Goal: Information Seeking & Learning: Compare options

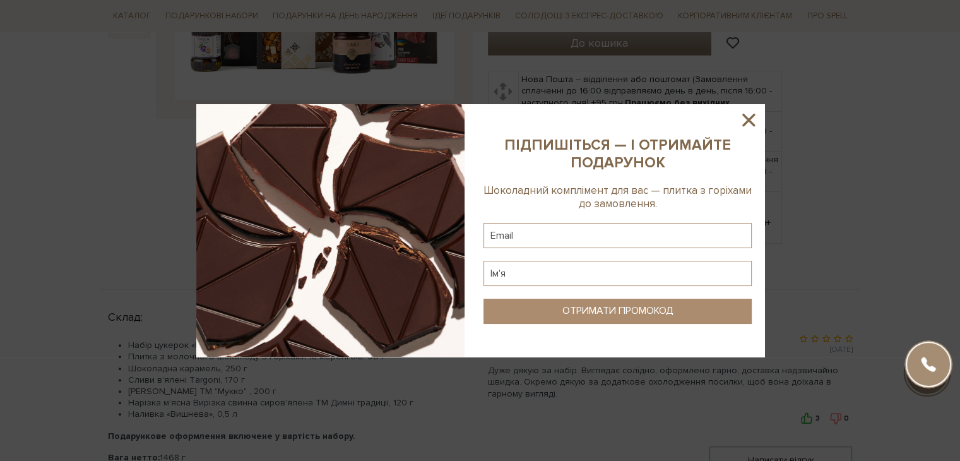
scroll to position [379, 0]
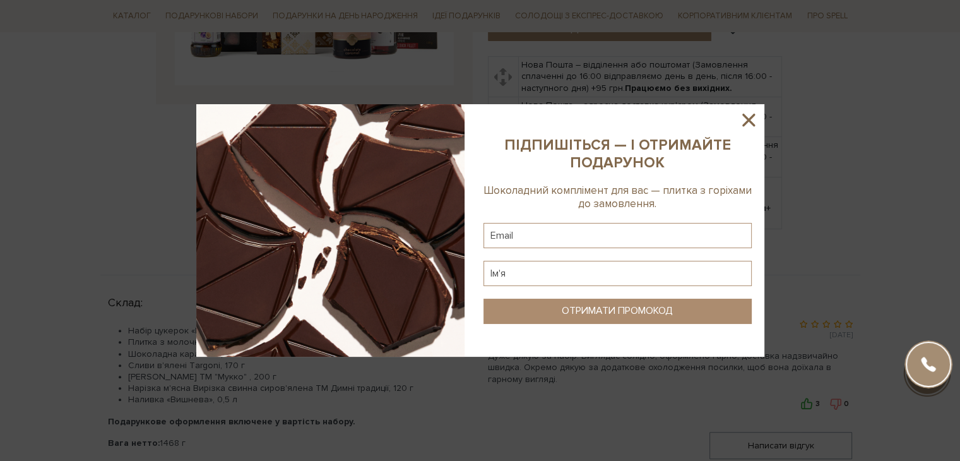
click at [751, 116] on icon at bounding box center [748, 120] width 13 height 13
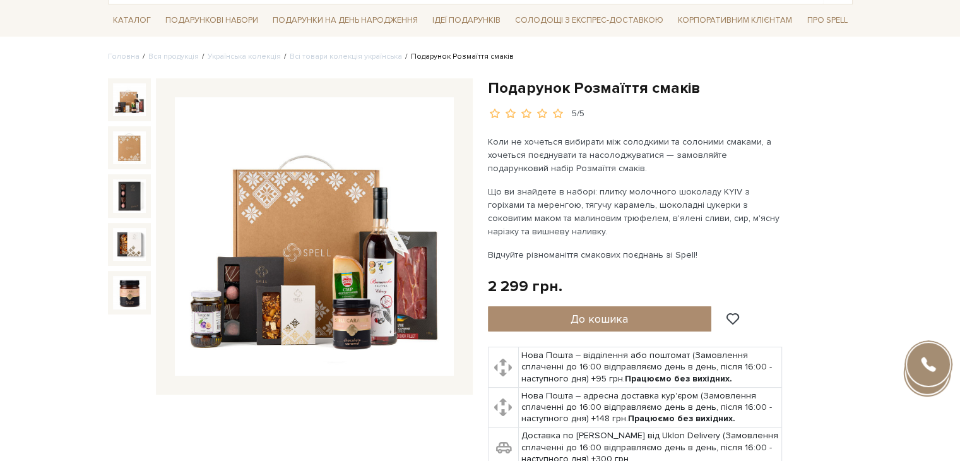
scroll to position [0, 0]
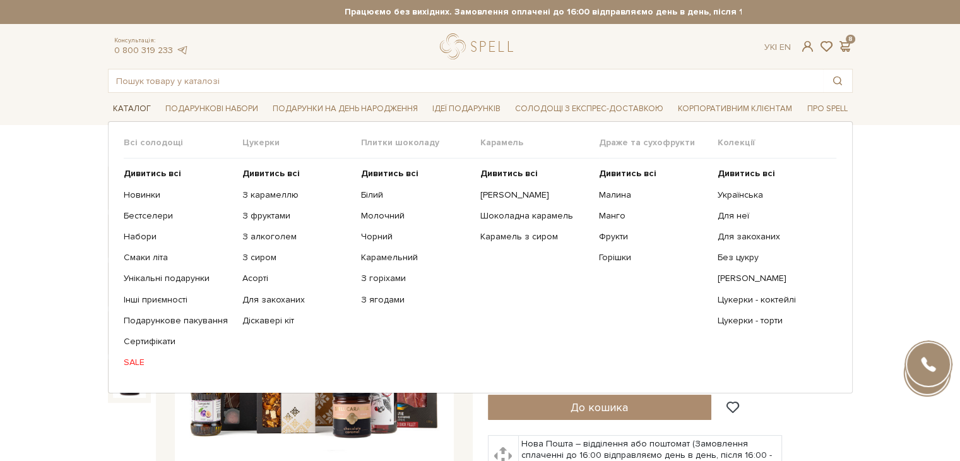
click at [112, 105] on span "Каталог" at bounding box center [132, 109] width 48 height 20
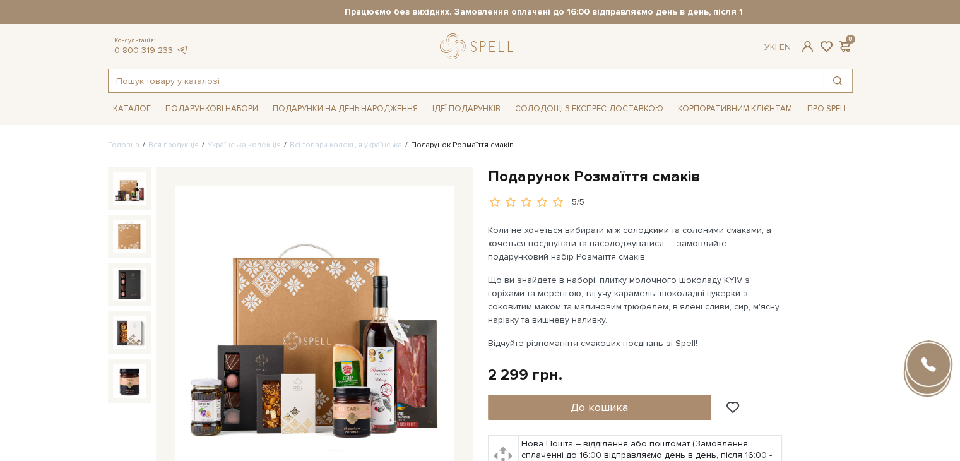
click at [177, 82] on input "text" at bounding box center [466, 80] width 715 height 23
click at [137, 107] on span "Каталог" at bounding box center [132, 109] width 48 height 20
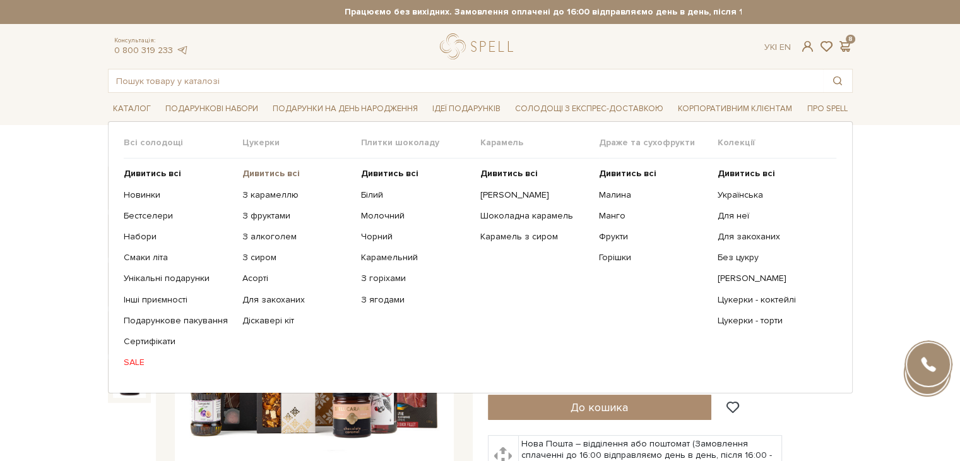
click at [260, 175] on b "Дивитись всі" at bounding box center [270, 173] width 57 height 11
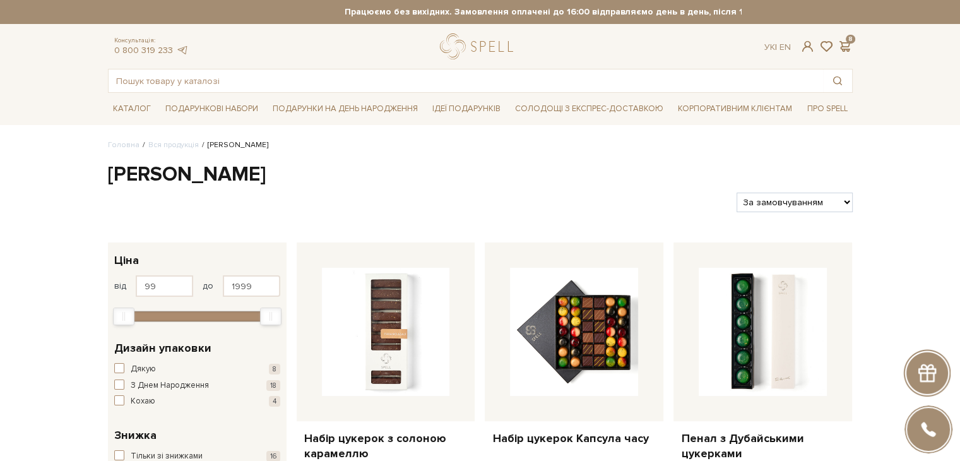
select select "https://spellchocolate.com/our-productions/seti-cukerok/?sort=p.price&order=DESC"
click at [737, 193] on select "За замовчуванням За Ціною (зростання) За Ціною (зменшення) Новинки За популярні…" at bounding box center [795, 203] width 116 height 20
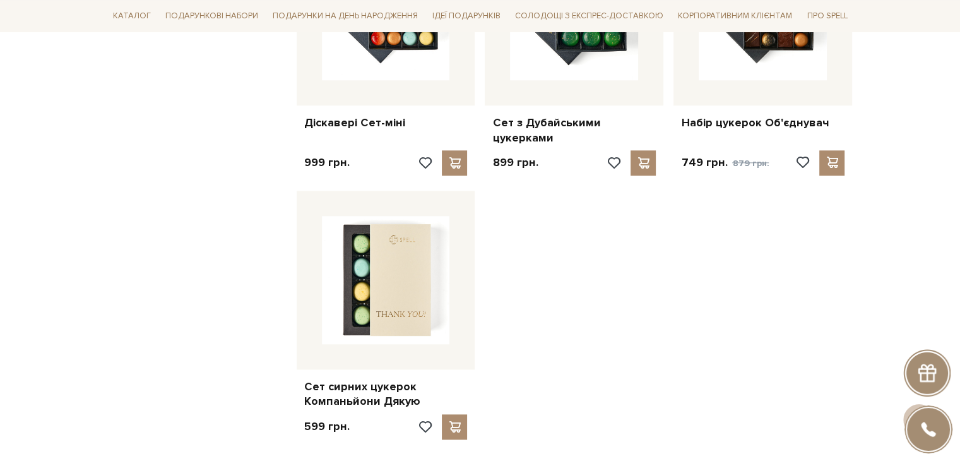
scroll to position [1515, 0]
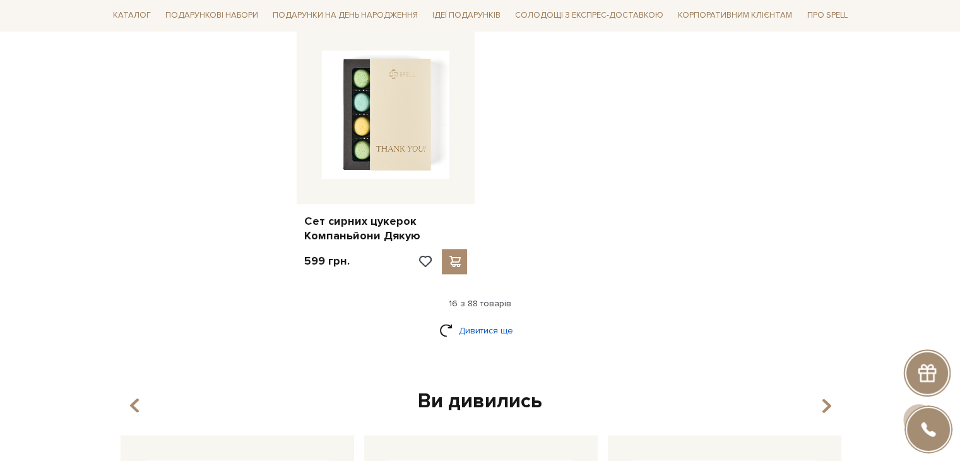
click at [489, 319] on link "Дивитися ще" at bounding box center [480, 330] width 82 height 22
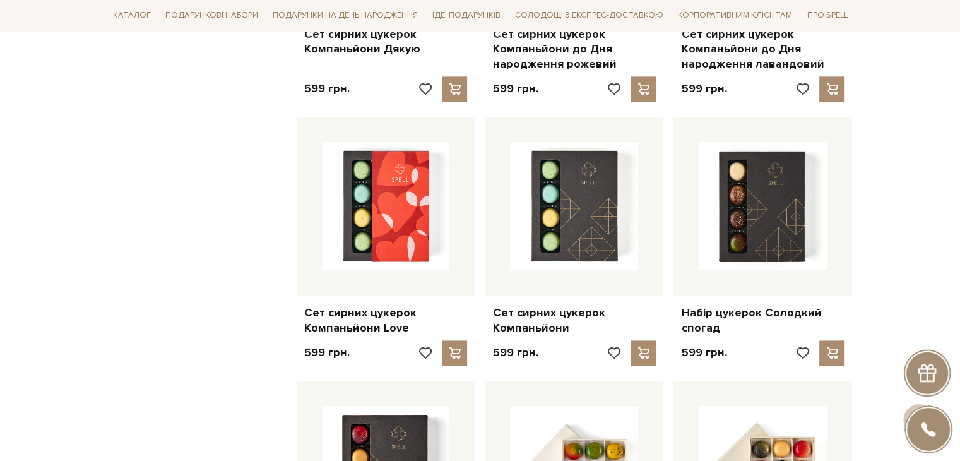
scroll to position [1705, 0]
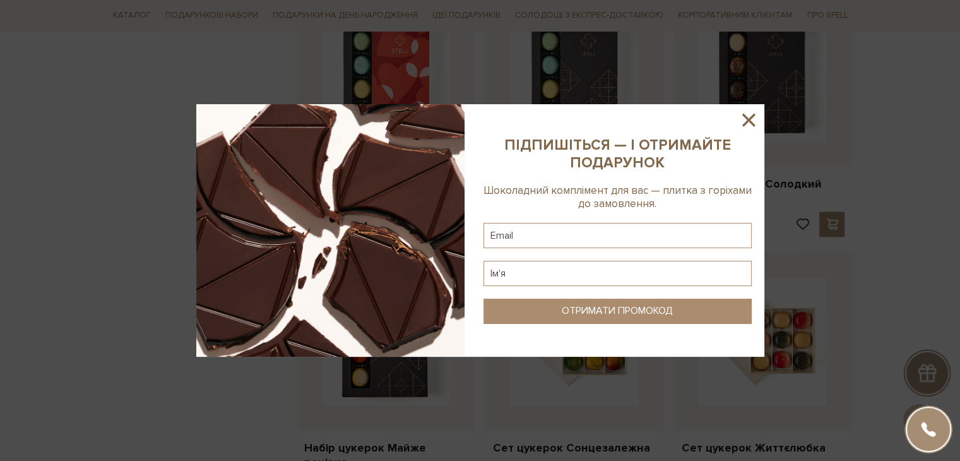
click at [753, 116] on icon at bounding box center [748, 120] width 13 height 13
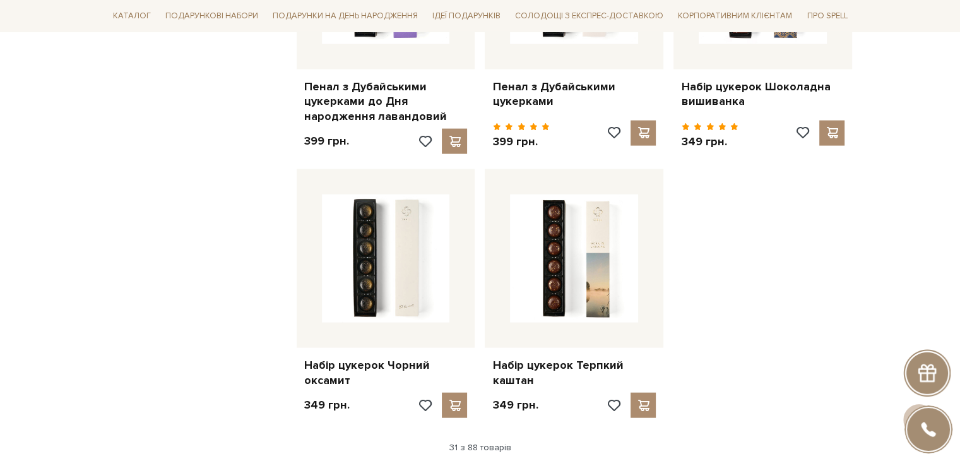
scroll to position [2904, 0]
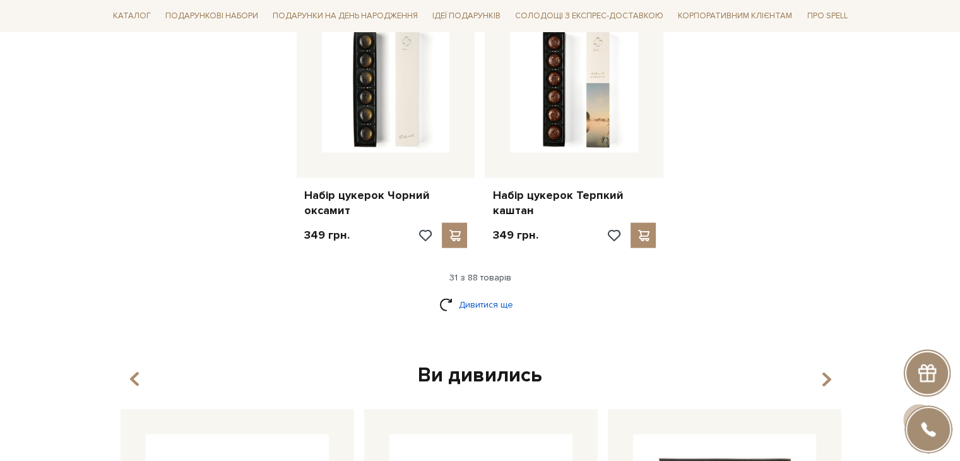
click at [468, 294] on link "Дивитися ще" at bounding box center [480, 305] width 82 height 22
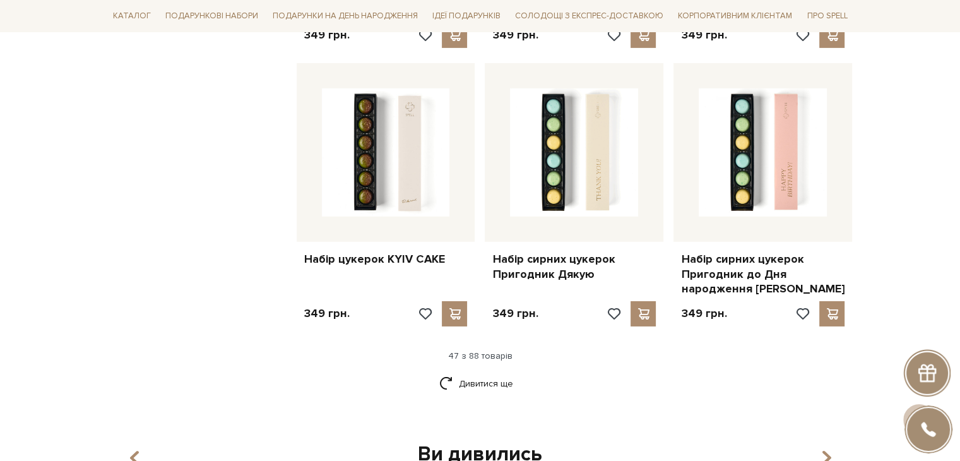
scroll to position [4356, 0]
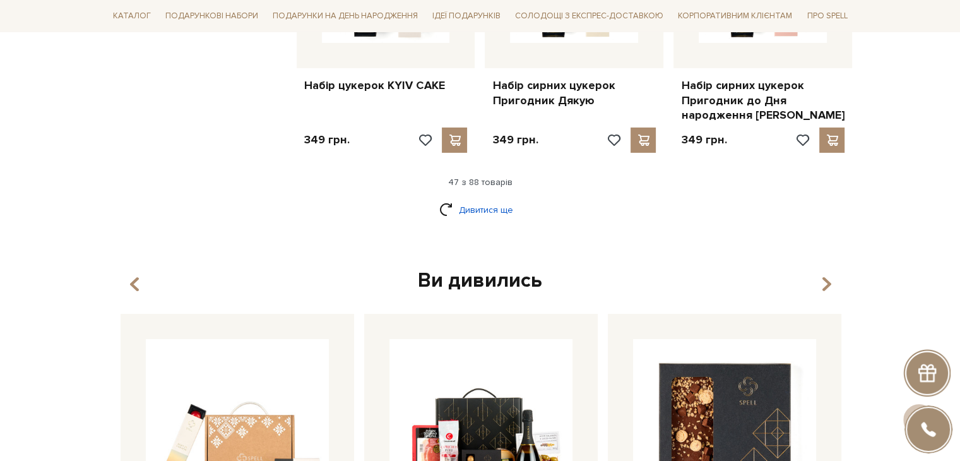
click at [491, 199] on link "Дивитися ще" at bounding box center [480, 210] width 82 height 22
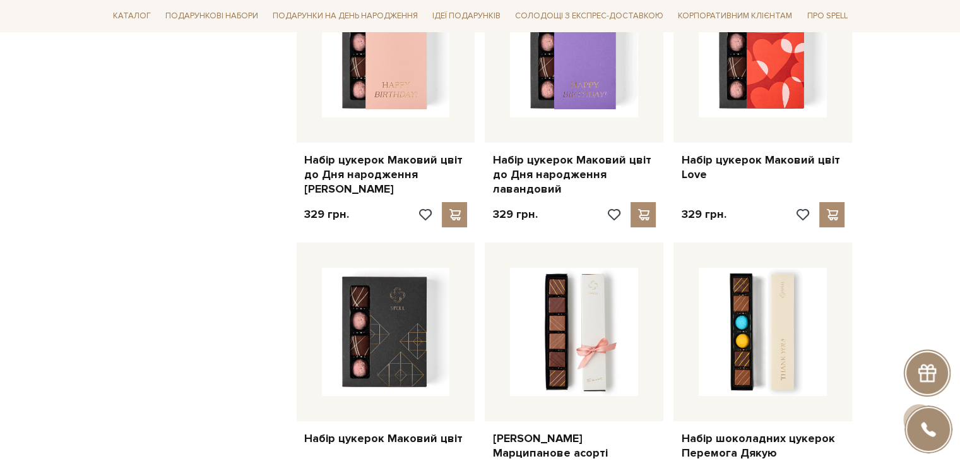
scroll to position [4861, 0]
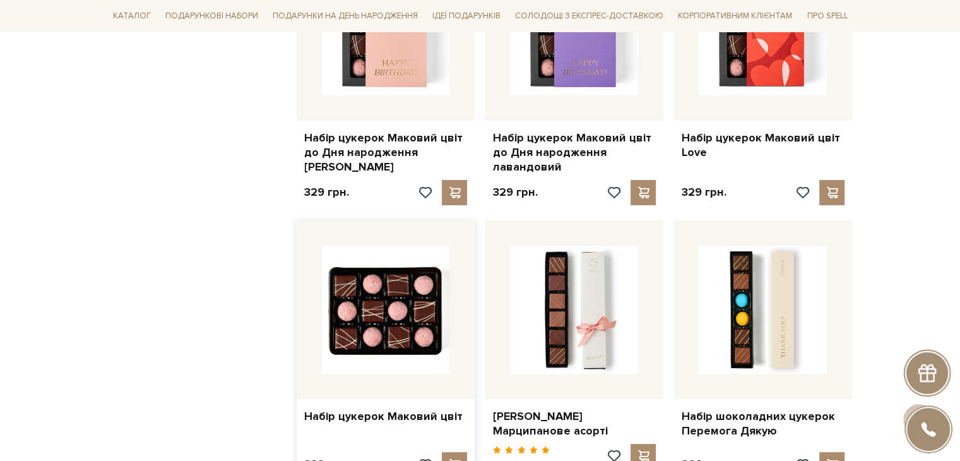
click at [388, 262] on img at bounding box center [386, 310] width 128 height 128
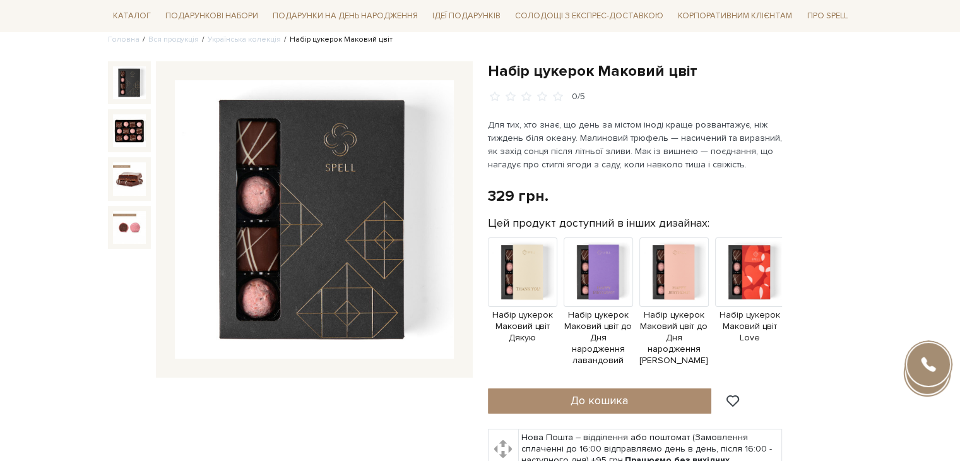
scroll to position [126, 0]
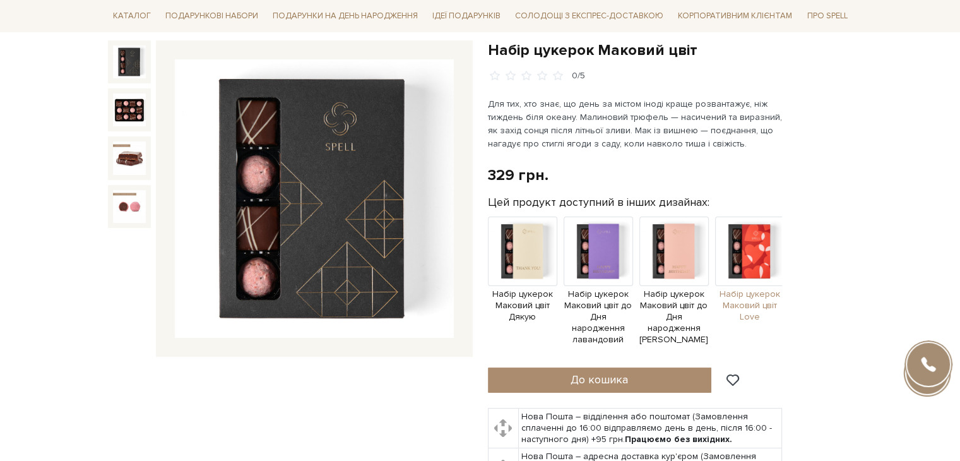
click at [754, 249] on img at bounding box center [749, 251] width 69 height 69
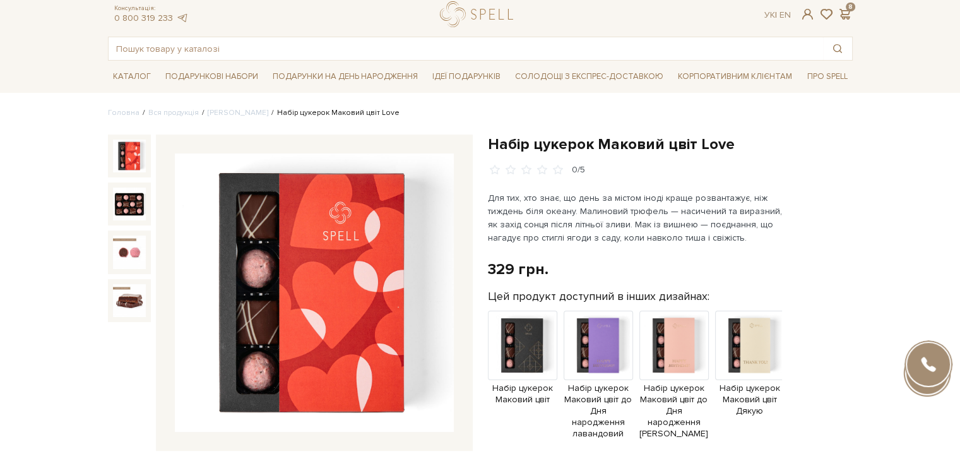
scroll to position [63, 0]
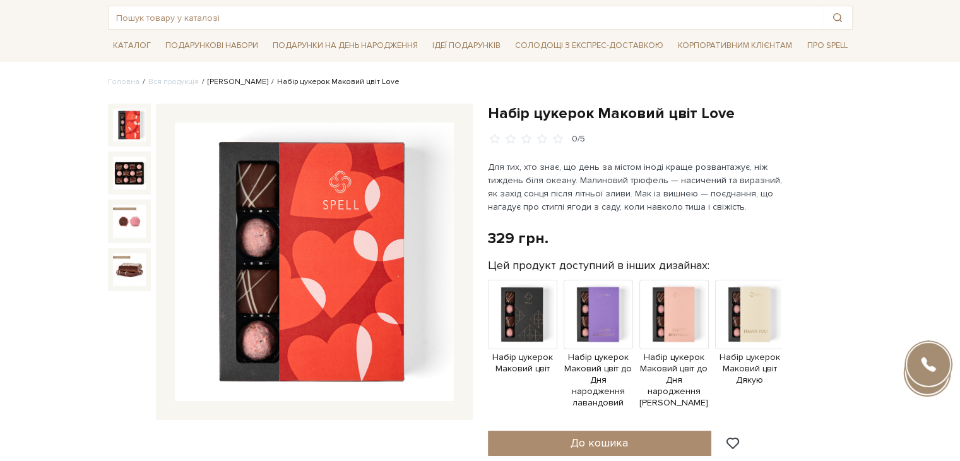
click at [239, 82] on link "[PERSON_NAME]" at bounding box center [238, 81] width 61 height 9
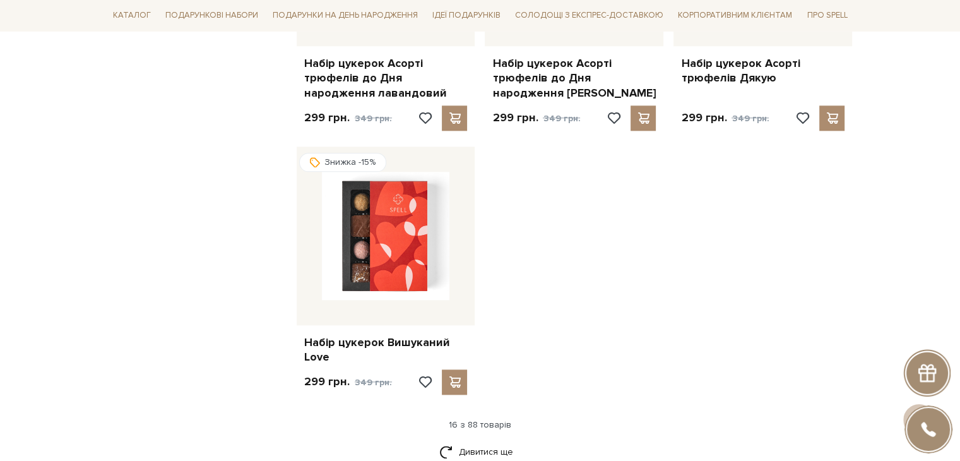
scroll to position [1641, 0]
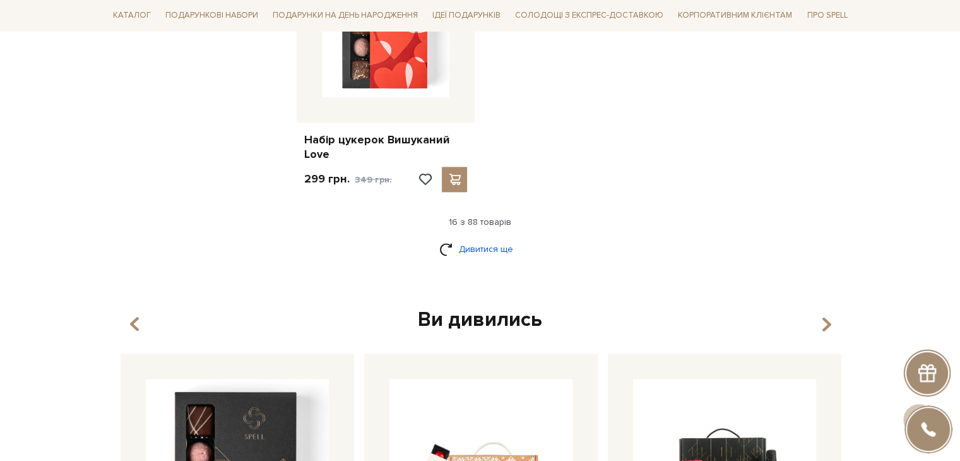
click at [480, 249] on link "Дивитися ще" at bounding box center [480, 249] width 82 height 22
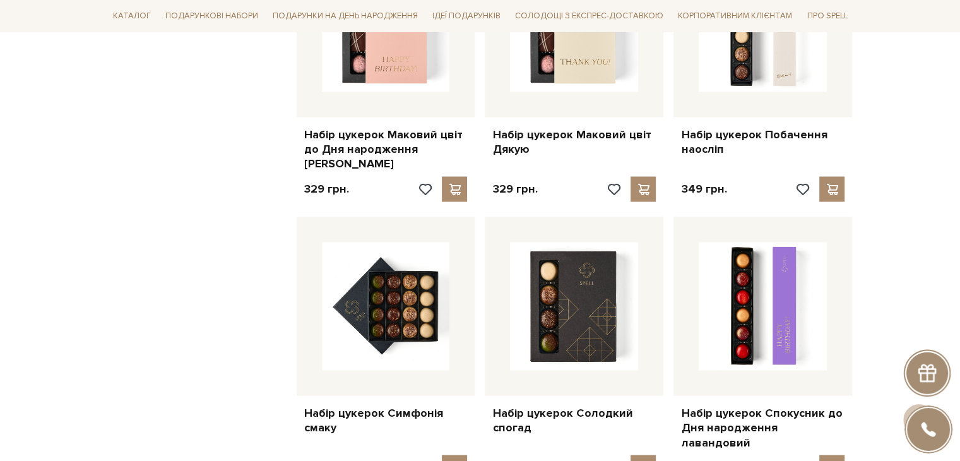
scroll to position [2336, 0]
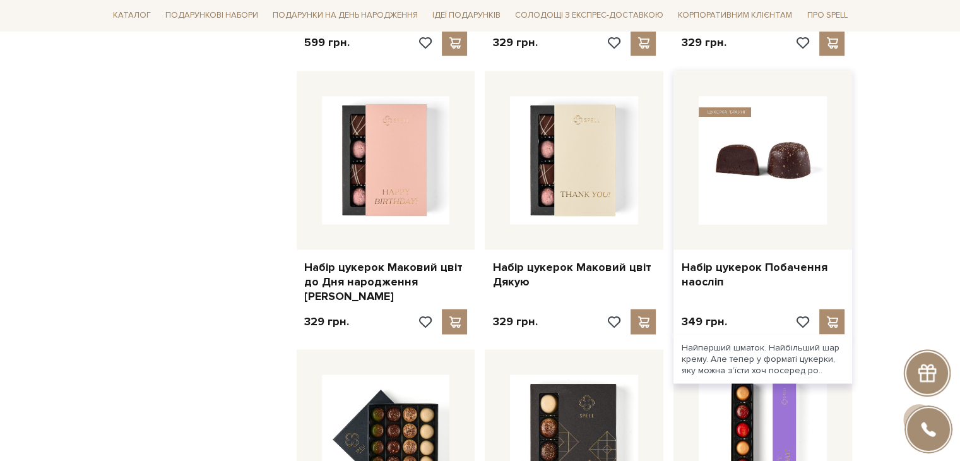
click at [795, 121] on img at bounding box center [763, 160] width 128 height 128
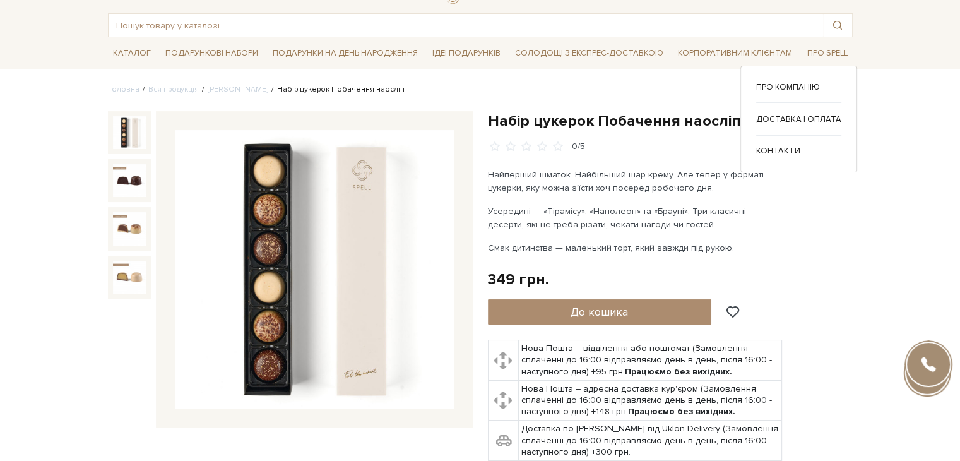
scroll to position [63, 0]
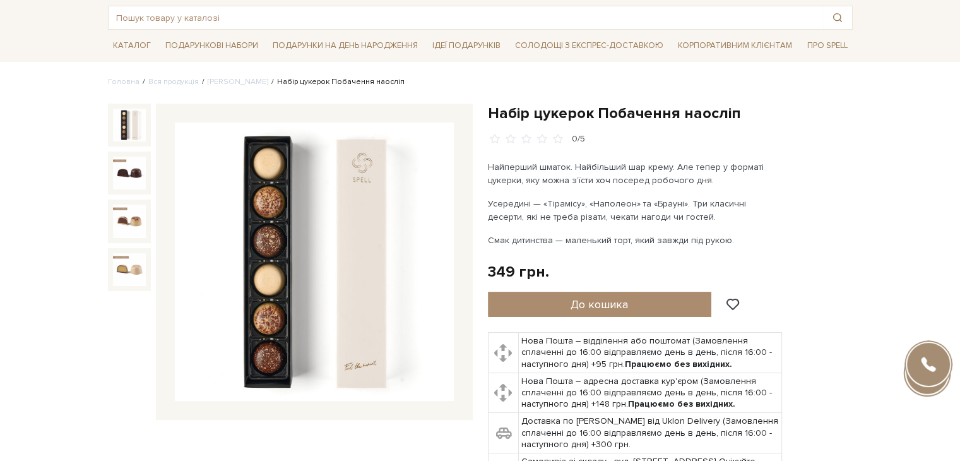
click at [346, 211] on img at bounding box center [314, 261] width 279 height 279
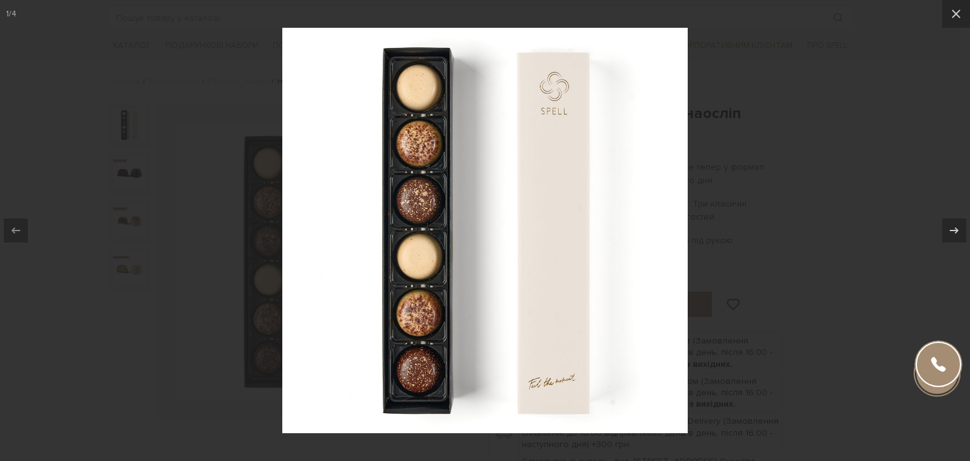
click at [797, 178] on div at bounding box center [485, 230] width 970 height 461
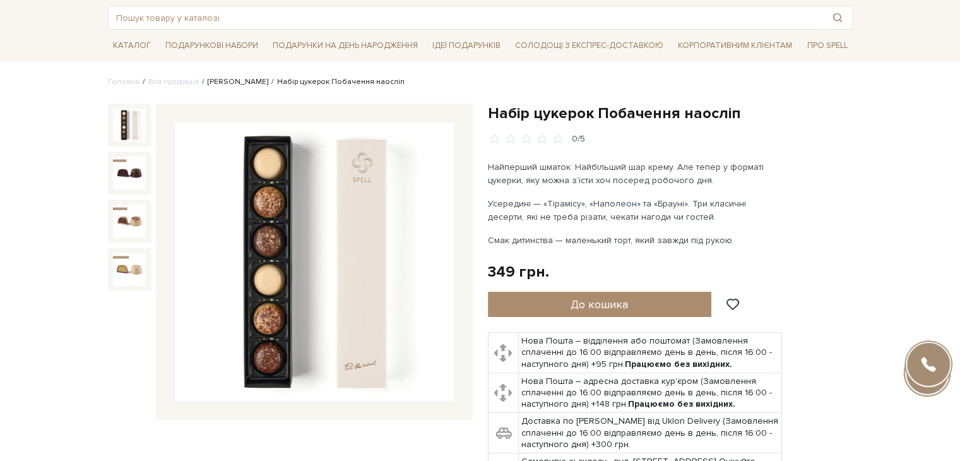
click at [218, 79] on link "[PERSON_NAME]" at bounding box center [238, 81] width 61 height 9
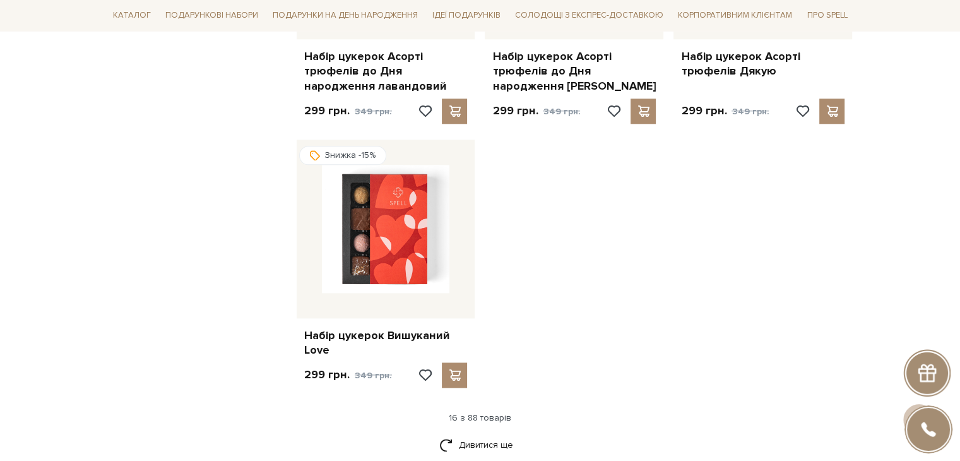
scroll to position [1578, 0]
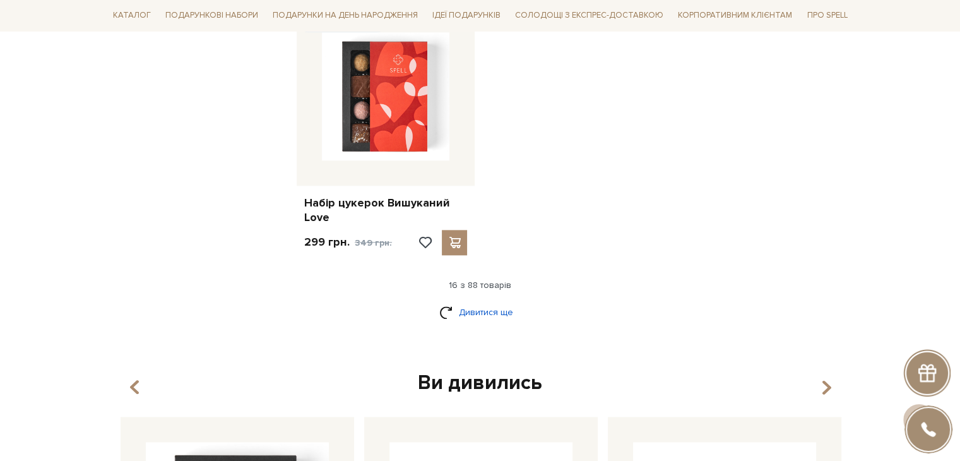
click at [513, 314] on link "Дивитися ще" at bounding box center [480, 312] width 82 height 22
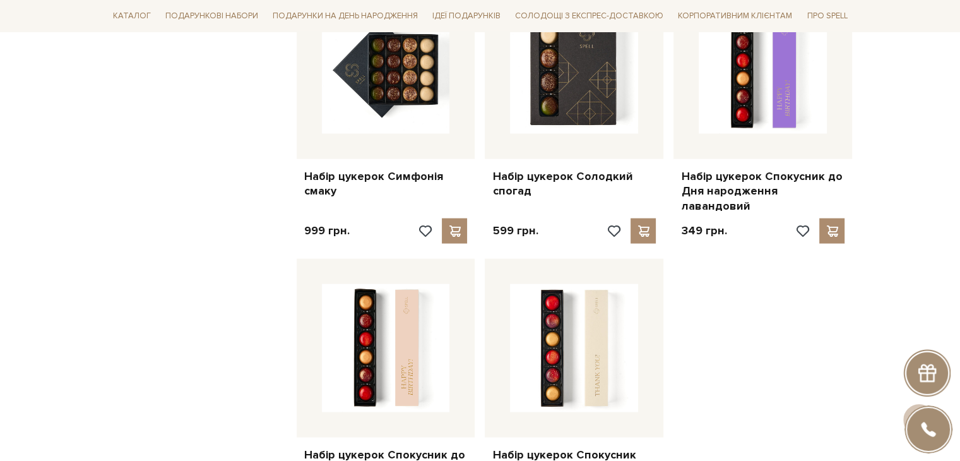
scroll to position [2841, 0]
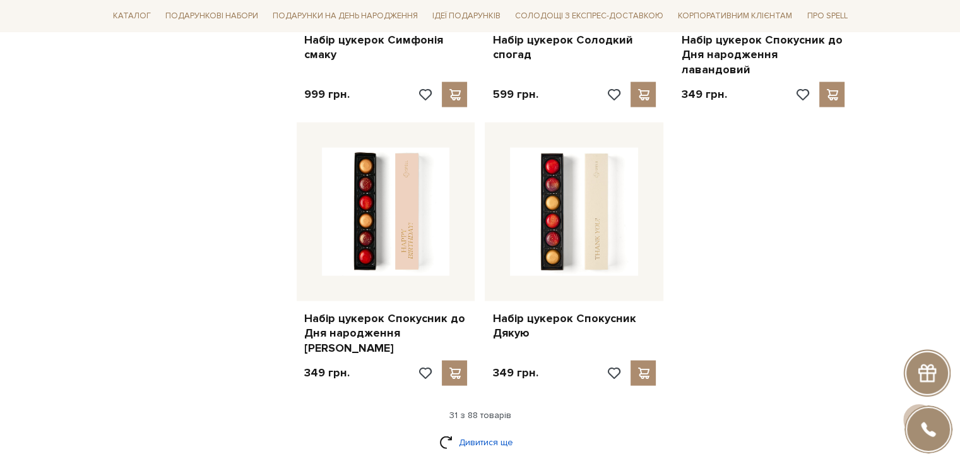
click at [482, 431] on link "Дивитися ще" at bounding box center [480, 442] width 82 height 22
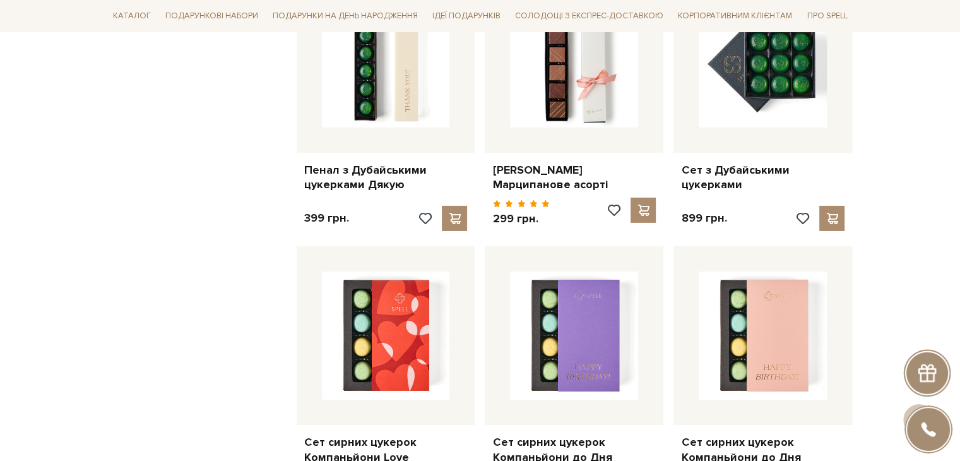
scroll to position [4356, 0]
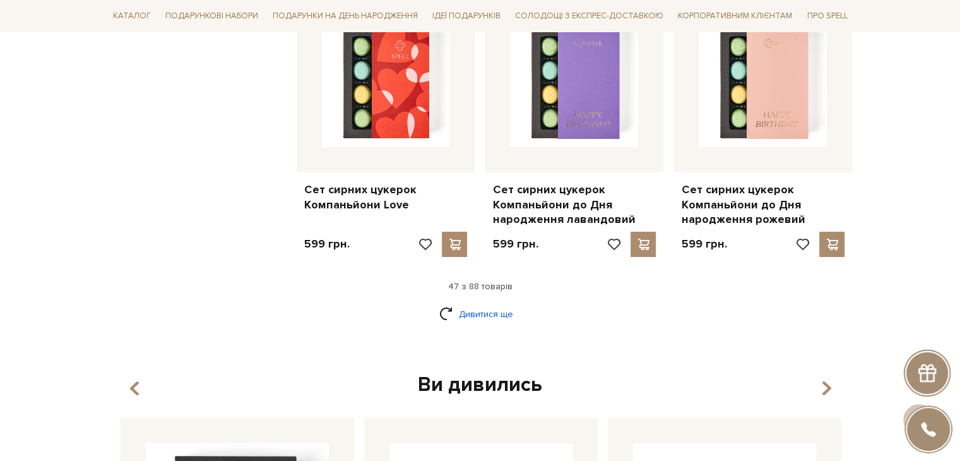
click at [490, 303] on link "Дивитися ще" at bounding box center [480, 314] width 82 height 22
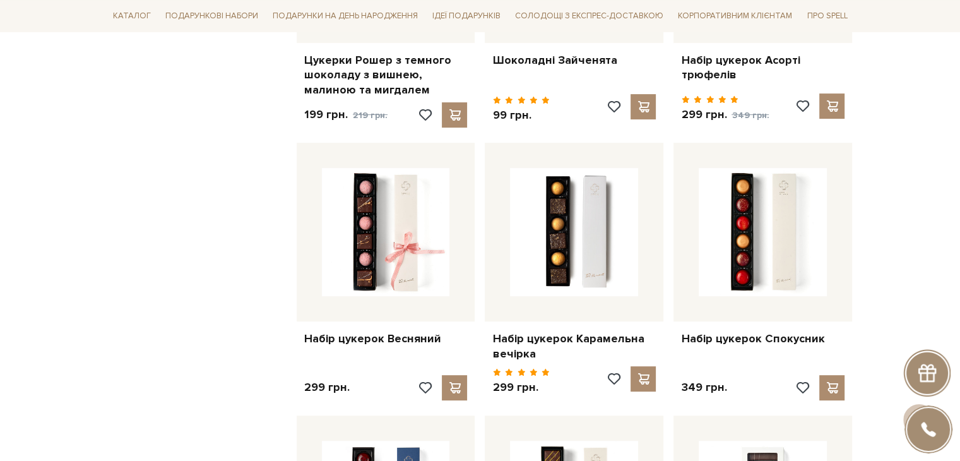
scroll to position [5303, 0]
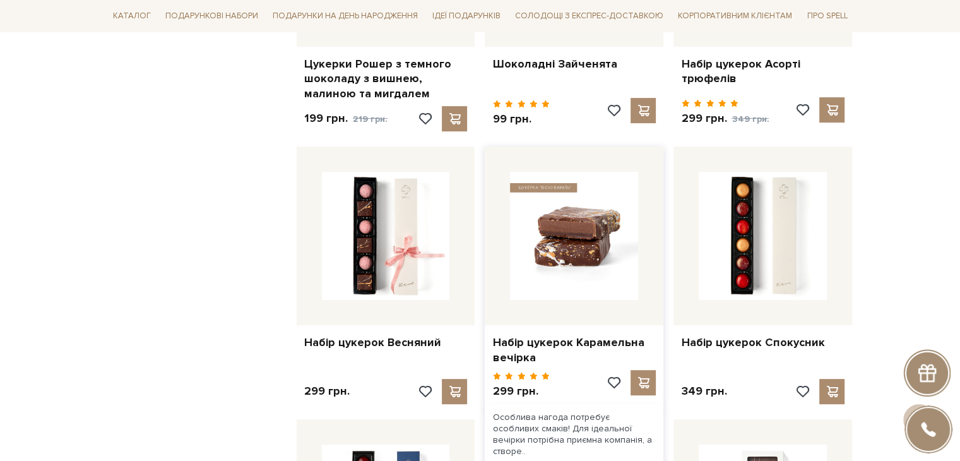
click at [592, 194] on img at bounding box center [574, 236] width 128 height 128
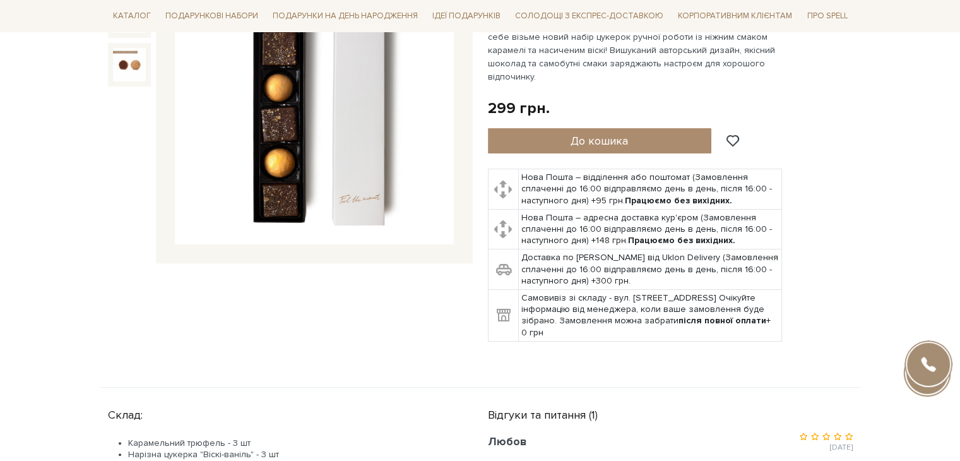
scroll to position [126, 0]
